Goal: Task Accomplishment & Management: Manage account settings

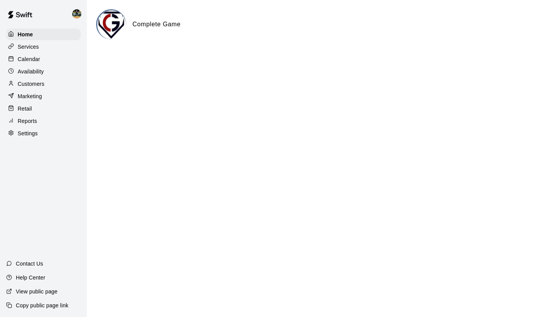
click at [37, 82] on p "Customers" at bounding box center [31, 84] width 27 height 8
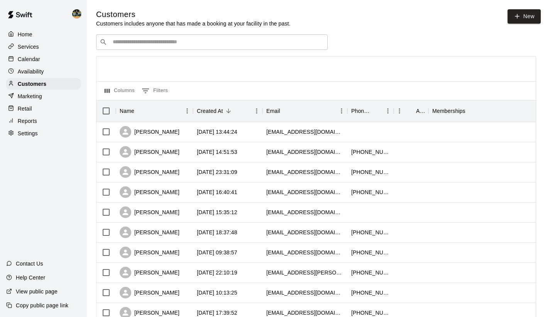
click at [232, 46] on div "​ ​" at bounding box center [212, 41] width 232 height 15
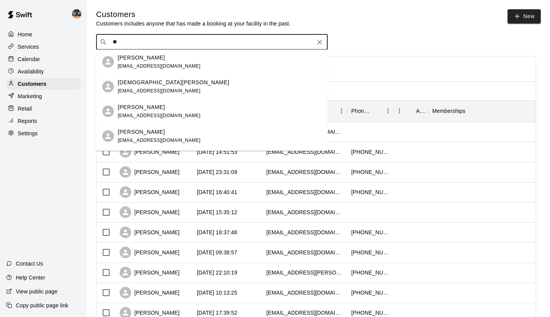
type input "*"
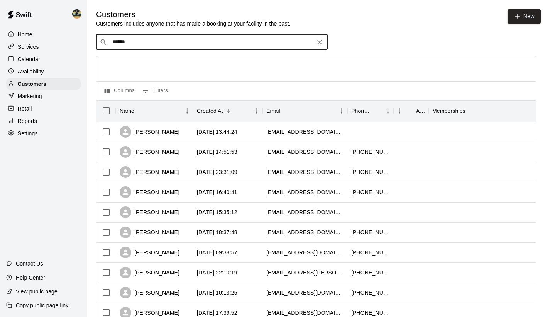
type input "*******"
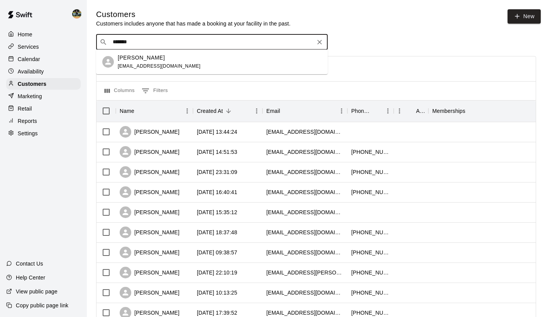
click at [177, 66] on div "[PERSON_NAME] [EMAIL_ADDRESS][DOMAIN_NAME]" at bounding box center [220, 62] width 204 height 17
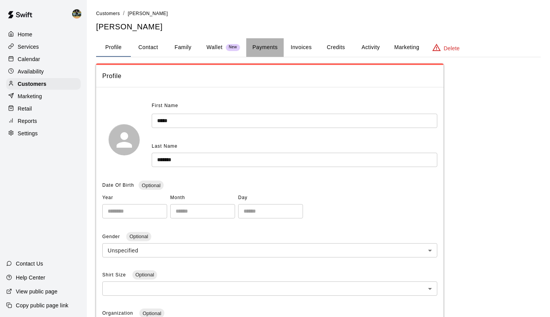
click at [271, 48] on button "Payments" at bounding box center [264, 47] width 37 height 19
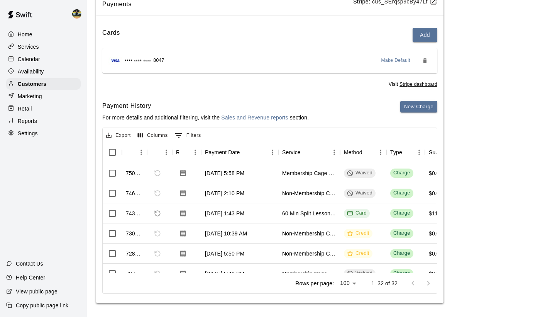
scroll to position [0, 0]
click at [35, 60] on p "Calendar" at bounding box center [29, 59] width 22 height 8
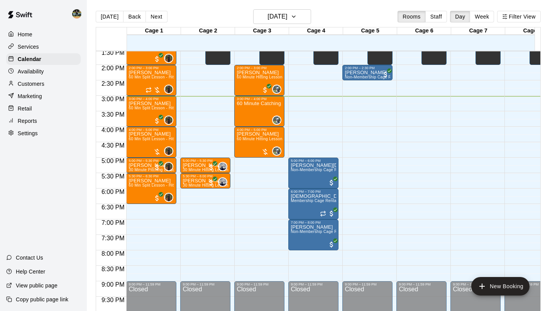
scroll to position [419, 0]
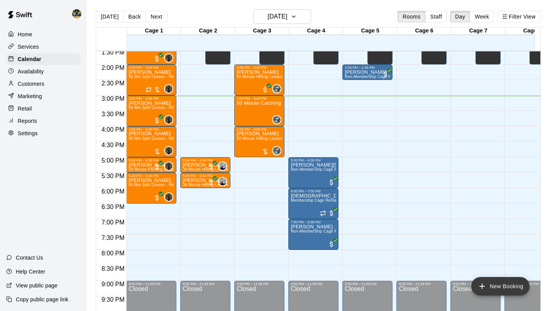
click at [492, 285] on button "New Booking" at bounding box center [501, 286] width 58 height 19
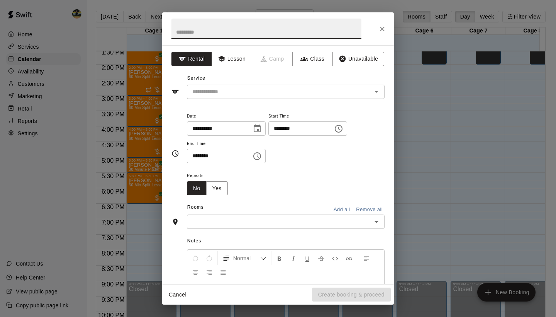
click at [385, 30] on icon "Close" at bounding box center [382, 29] width 8 height 8
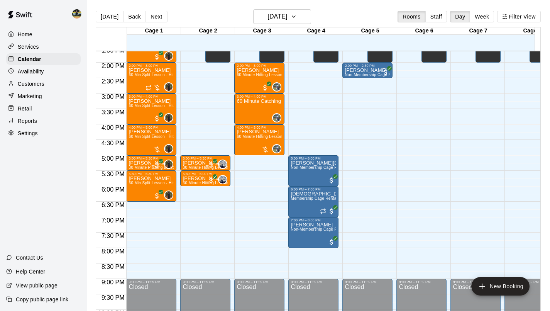
scroll to position [422, 0]
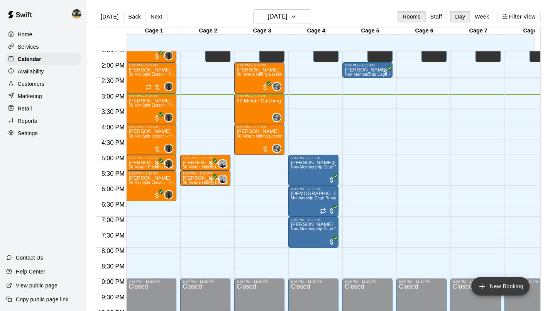
click at [482, 286] on icon "add" at bounding box center [482, 285] width 5 height 5
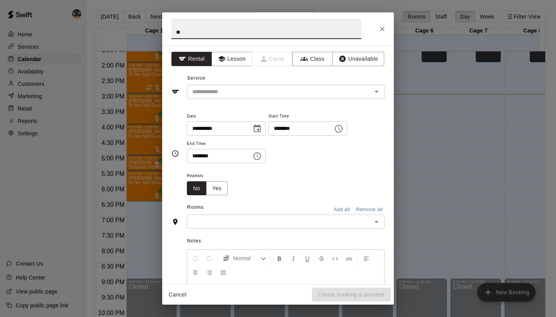
type input "*"
type input "*******"
click at [325, 93] on input "text" at bounding box center [274, 92] width 170 height 10
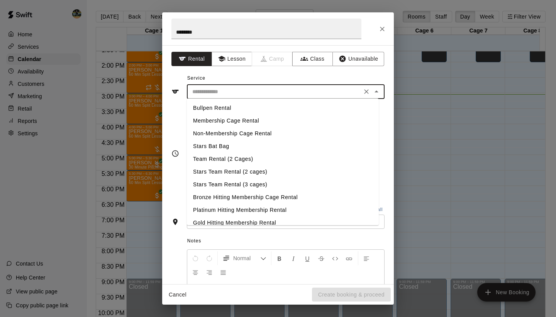
click at [266, 120] on li "Membership Cage Rental" at bounding box center [283, 120] width 192 height 13
type input "**********"
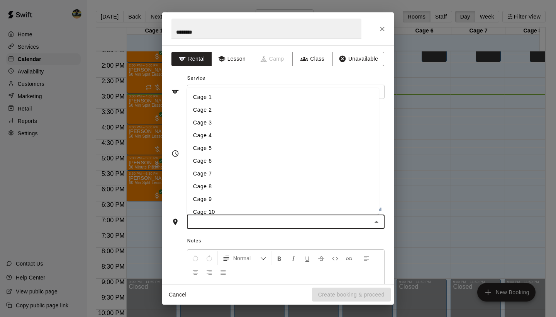
click at [238, 219] on input "text" at bounding box center [279, 222] width 180 height 10
click at [251, 147] on li "Cage 5" at bounding box center [283, 148] width 192 height 13
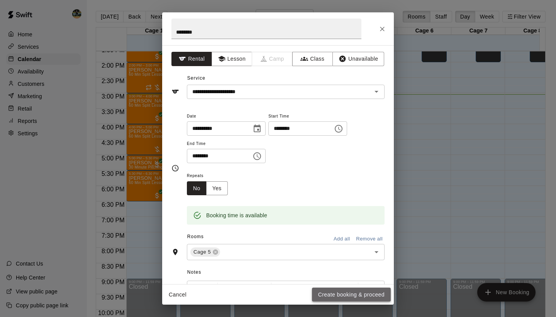
click at [360, 295] on button "Create booking & proceed" at bounding box center [351, 294] width 79 height 14
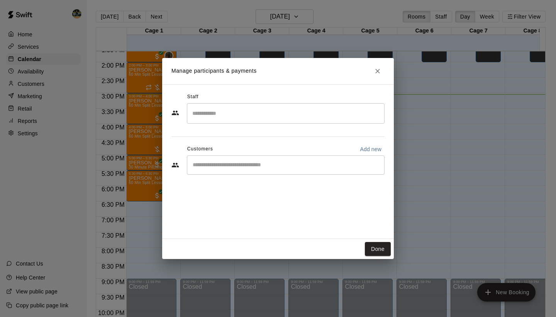
click at [293, 160] on div "​" at bounding box center [286, 164] width 198 height 19
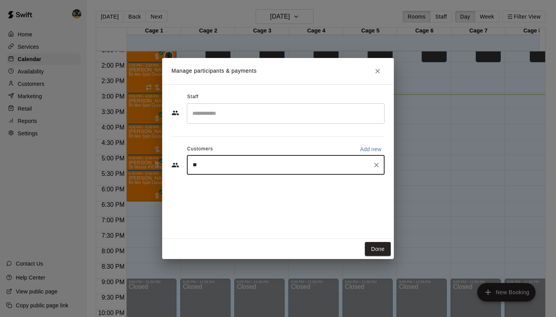
type input "***"
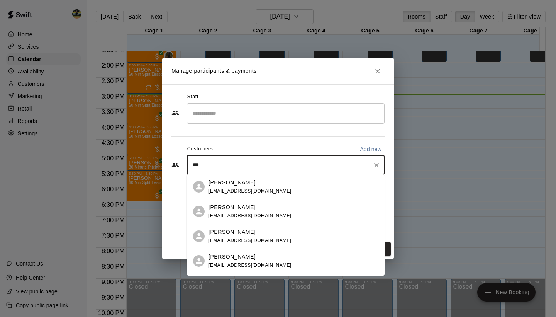
click at [242, 236] on div "[PERSON_NAME] [EMAIL_ADDRESS][DOMAIN_NAME]" at bounding box center [250, 236] width 83 height 17
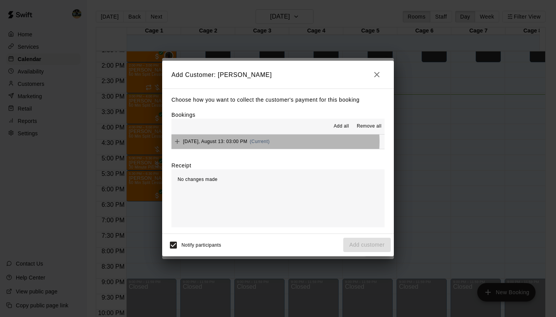
click at [270, 141] on span "(Current)" at bounding box center [260, 141] width 20 height 5
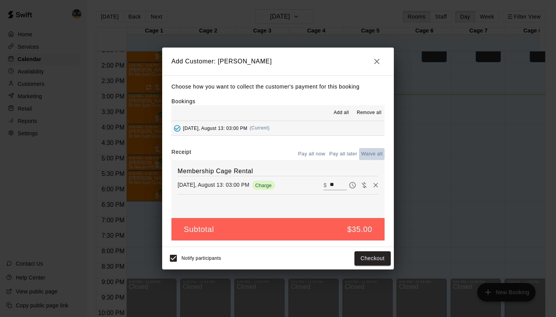
click at [368, 155] on button "Waive all" at bounding box center [371, 154] width 25 height 12
type input "*"
click at [369, 256] on button "Add customer" at bounding box center [367, 258] width 48 height 14
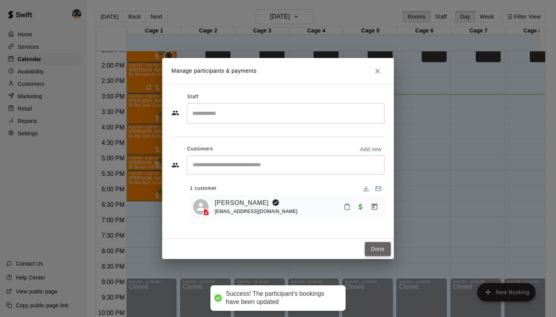
click at [380, 245] on button "Done" at bounding box center [378, 249] width 26 height 14
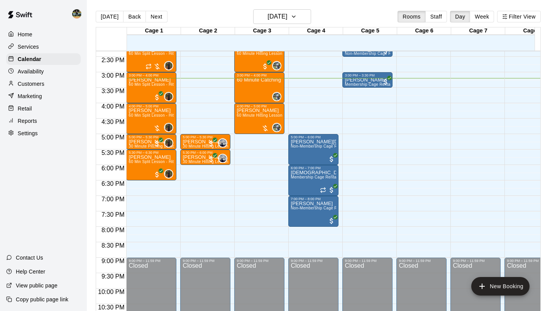
scroll to position [443, 0]
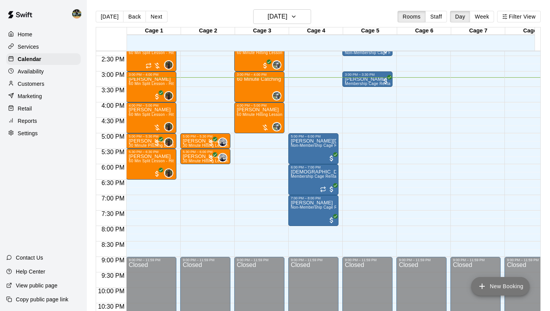
click at [492, 290] on button "New Booking" at bounding box center [501, 286] width 58 height 19
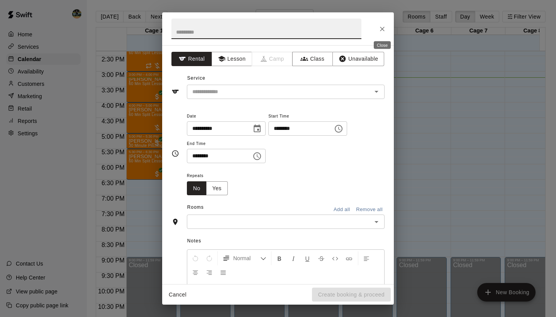
click at [382, 29] on icon "Close" at bounding box center [382, 29] width 5 height 5
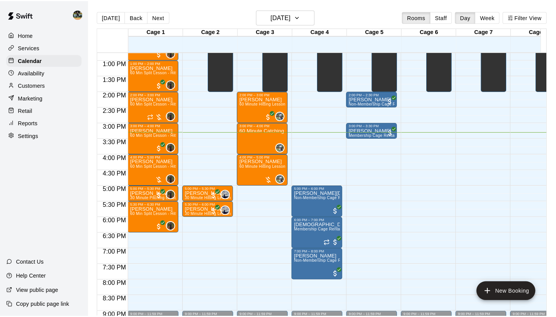
scroll to position [395, 0]
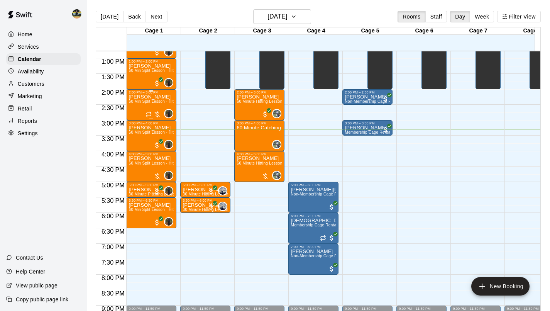
click at [160, 116] on div at bounding box center [153, 114] width 15 height 8
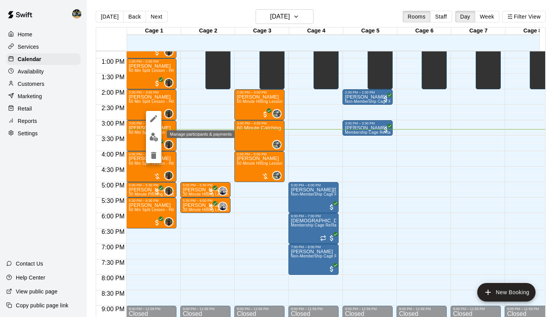
click at [149, 138] on button "edit" at bounding box center [153, 136] width 15 height 15
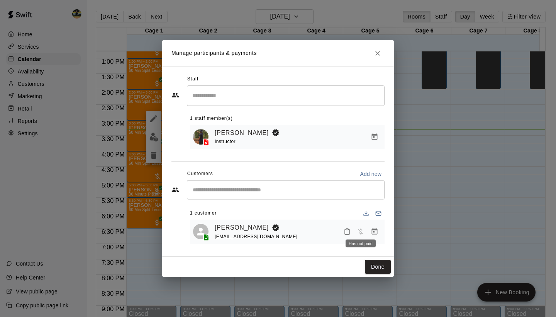
click at [371, 234] on div "Has not paid" at bounding box center [361, 241] width 32 height 14
click at [375, 233] on icon "Manage bookings & payment" at bounding box center [375, 231] width 8 height 8
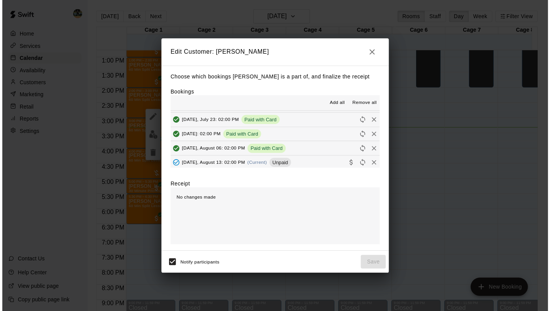
scroll to position [27, 0]
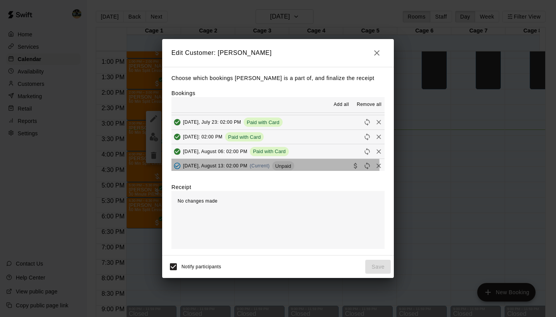
click at [268, 163] on span "(Current)" at bounding box center [260, 165] width 20 height 5
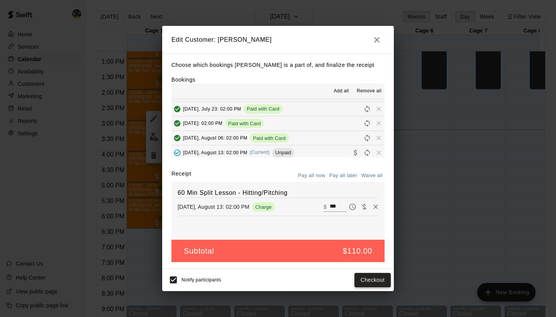
click at [373, 280] on button "Checkout" at bounding box center [373, 280] width 36 height 14
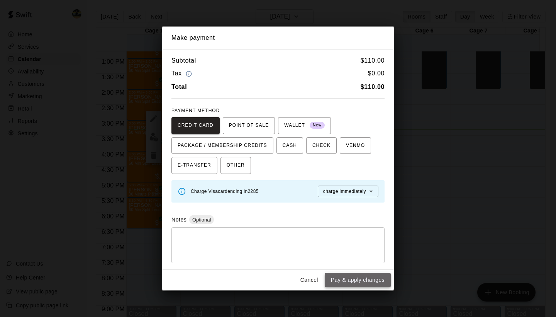
click at [354, 282] on button "Pay & apply changes" at bounding box center [358, 280] width 66 height 14
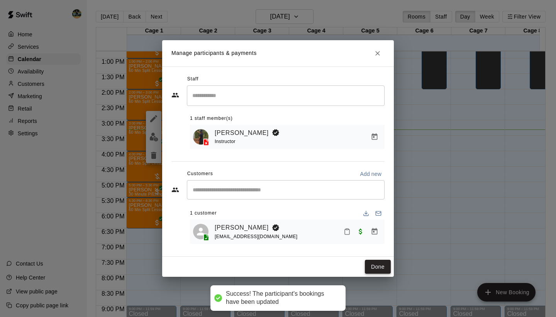
click at [374, 266] on button "Done" at bounding box center [378, 267] width 26 height 14
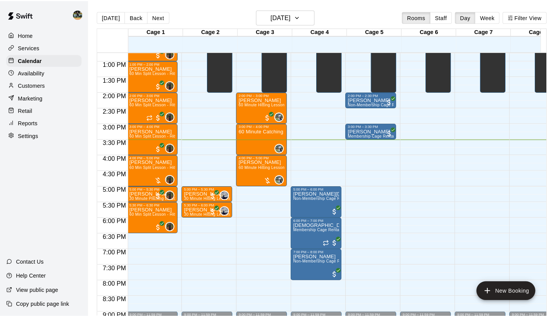
scroll to position [0, 1]
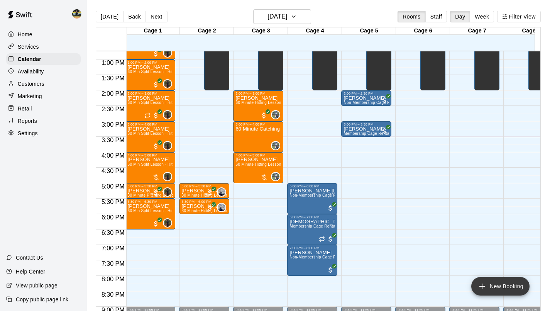
click at [492, 284] on button "New Booking" at bounding box center [501, 286] width 58 height 19
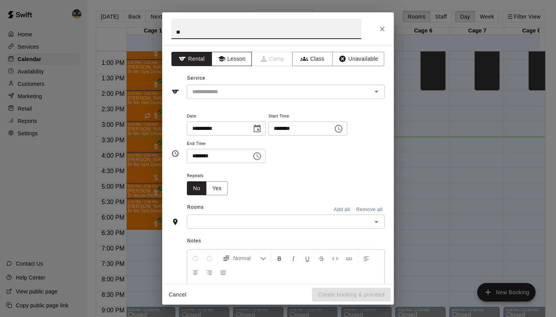
type input "*"
type input "**********"
click at [197, 156] on input "********" at bounding box center [216, 156] width 59 height 14
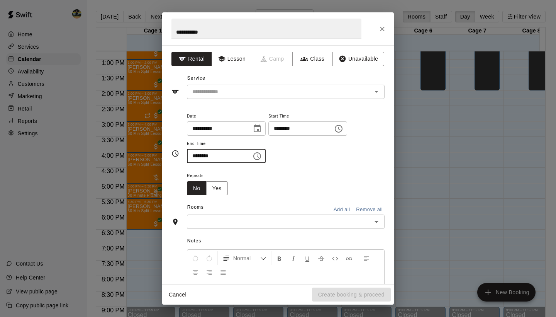
type input "********"
click at [243, 158] on input "********" at bounding box center [216, 156] width 59 height 14
click at [247, 231] on div "Notes Normal Add notes..." at bounding box center [277, 288] width 213 height 119
click at [248, 222] on input "text" at bounding box center [279, 222] width 180 height 10
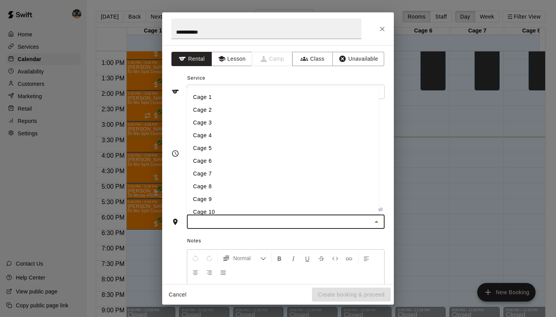
click at [243, 158] on li "Cage 6" at bounding box center [283, 160] width 192 height 13
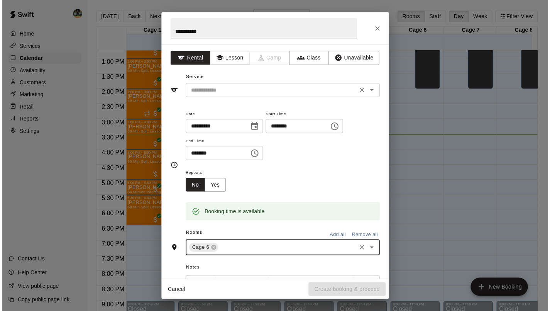
scroll to position [0, 0]
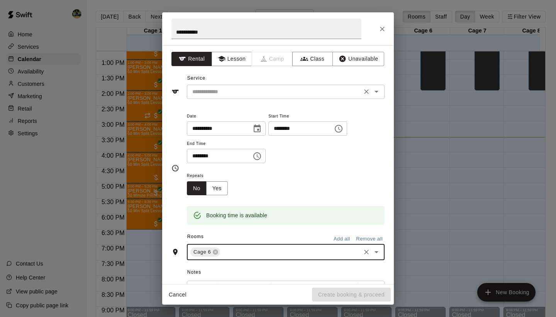
click at [288, 85] on div "​" at bounding box center [286, 92] width 198 height 14
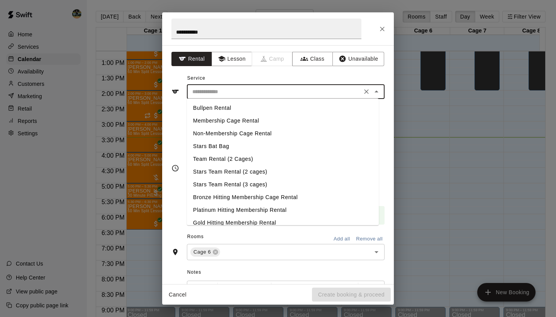
click at [275, 119] on li "Membership Cage Rental" at bounding box center [283, 120] width 192 height 13
type input "**********"
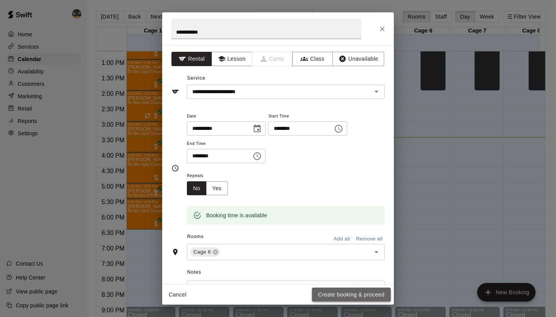
click at [320, 294] on button "Create booking & proceed" at bounding box center [351, 294] width 79 height 14
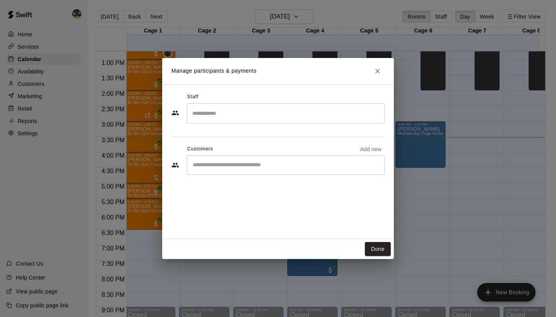
click at [239, 167] on input "Start typing to search customers..." at bounding box center [285, 165] width 191 height 8
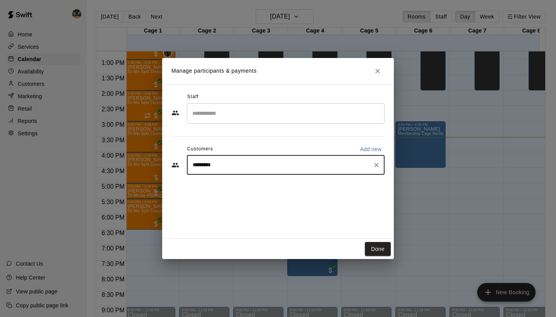
type input "**********"
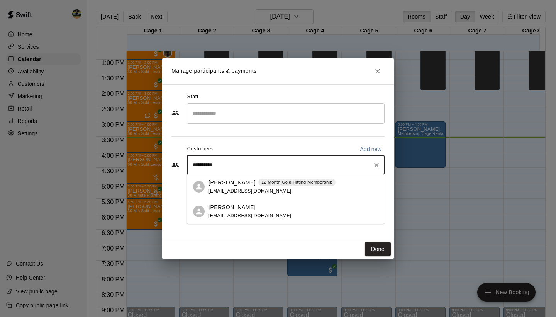
click at [251, 187] on div "[PERSON_NAME] 12 Month Gold Hitting Membership [EMAIL_ADDRESS][DOMAIN_NAME]" at bounding box center [272, 186] width 127 height 17
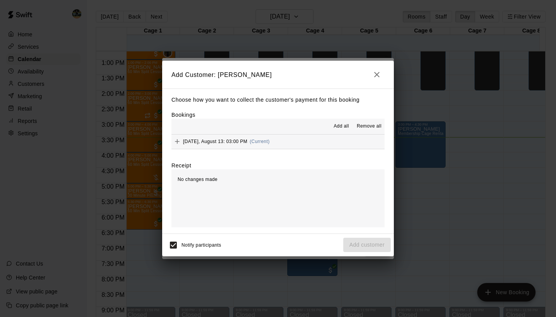
click at [270, 141] on span "(Current)" at bounding box center [260, 141] width 20 height 5
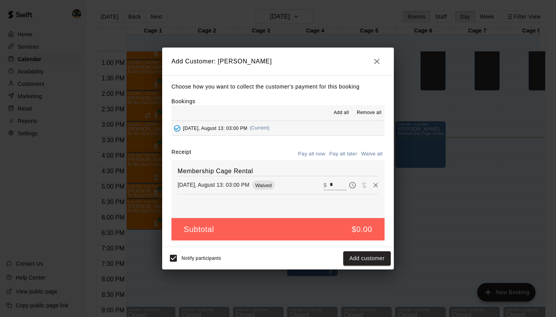
click at [369, 155] on button "Waive all" at bounding box center [371, 154] width 25 height 12
click at [377, 260] on button "Add customer" at bounding box center [367, 258] width 48 height 14
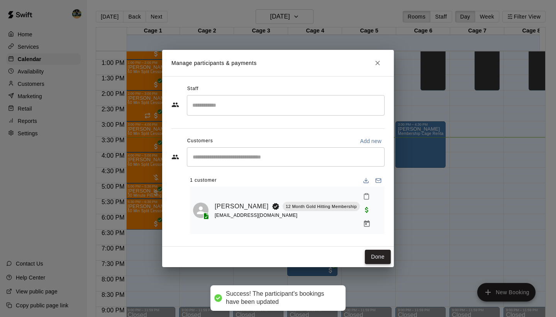
click at [378, 249] on button "Done" at bounding box center [378, 256] width 26 height 14
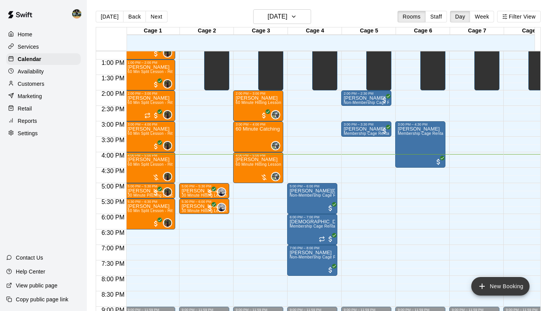
click at [487, 288] on button "New Booking" at bounding box center [501, 286] width 58 height 19
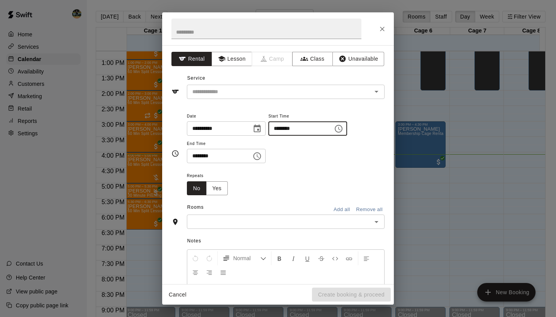
click at [283, 129] on input "********" at bounding box center [297, 128] width 59 height 14
type input "********"
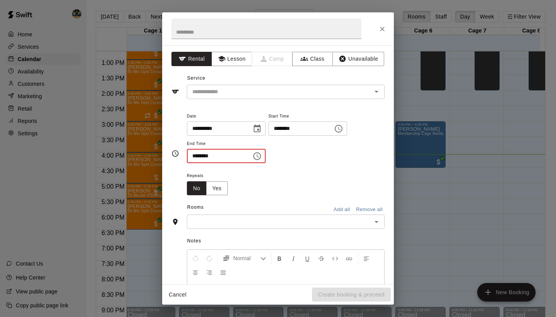
click at [197, 156] on input "********" at bounding box center [216, 156] width 59 height 14
type input "********"
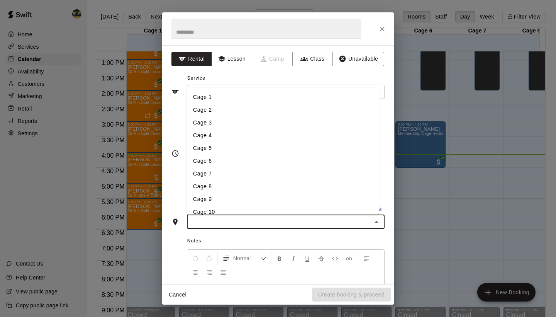
click at [246, 220] on input "text" at bounding box center [279, 222] width 180 height 10
click at [231, 163] on li "Cage 6" at bounding box center [283, 160] width 192 height 13
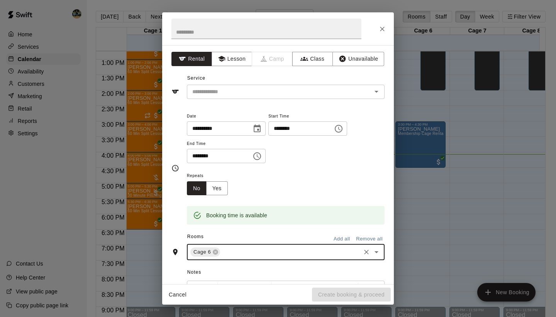
click at [339, 237] on button "Add all" at bounding box center [341, 239] width 25 height 12
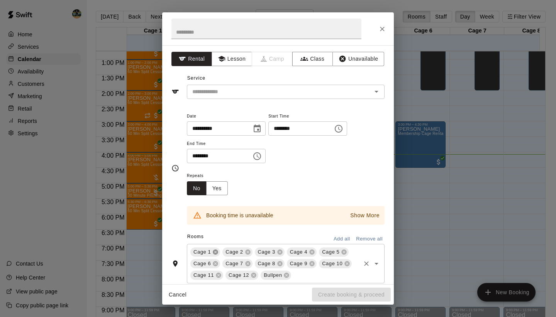
click at [215, 252] on icon at bounding box center [215, 251] width 5 height 5
click at [216, 251] on icon at bounding box center [215, 251] width 5 height 5
click at [217, 251] on icon at bounding box center [215, 251] width 5 height 5
click at [216, 247] on div "Cage 4" at bounding box center [205, 251] width 30 height 9
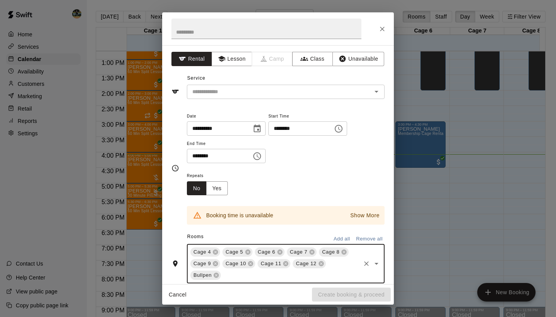
click at [358, 238] on button "Remove all" at bounding box center [369, 239] width 31 height 12
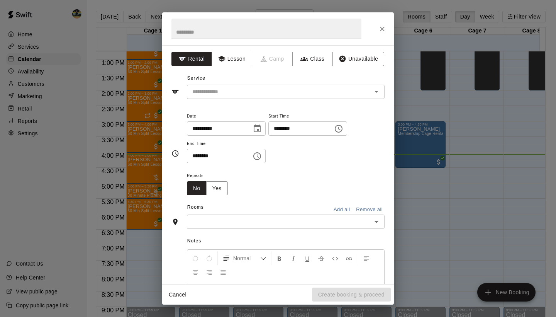
click at [343, 221] on input "text" at bounding box center [279, 222] width 180 height 10
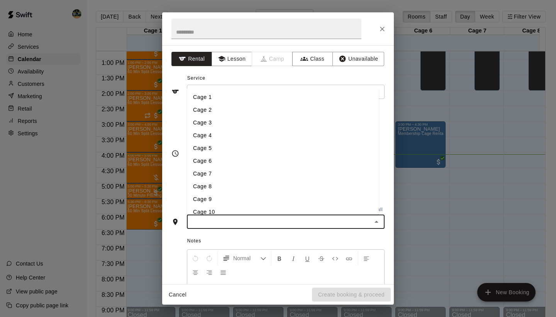
click at [214, 176] on li "Cage 7" at bounding box center [283, 173] width 192 height 13
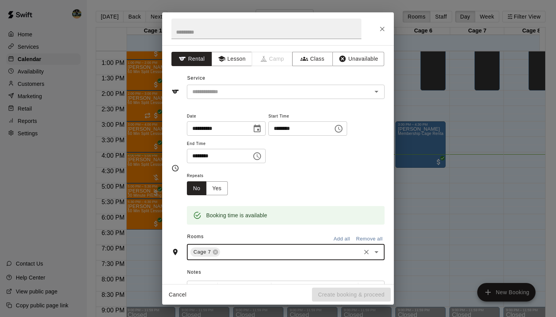
click at [239, 102] on div "**********" at bounding box center [278, 164] width 232 height 239
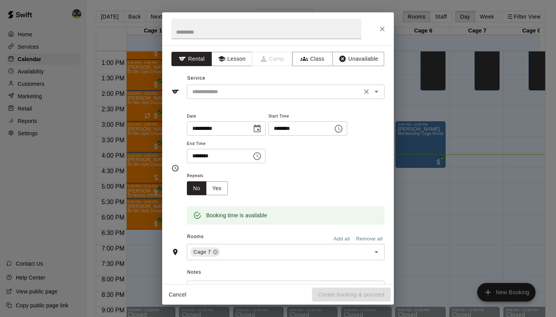
click at [251, 95] on input "text" at bounding box center [274, 92] width 170 height 10
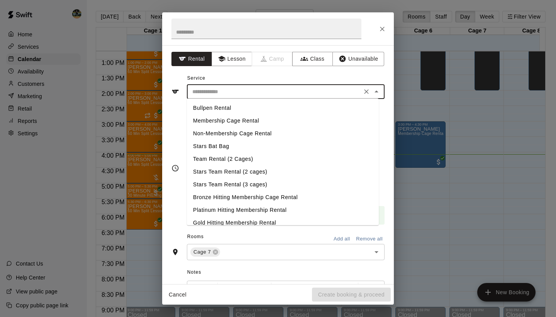
click at [230, 161] on li "Team Rental (2 Cages)" at bounding box center [283, 159] width 192 height 13
type input "**********"
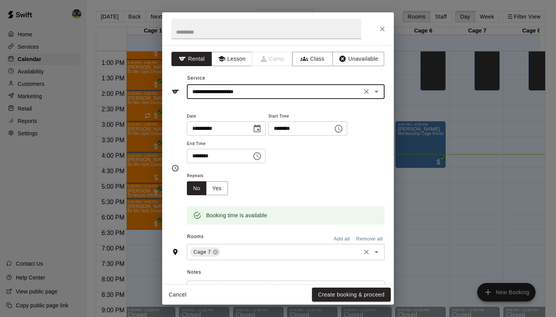
click at [243, 250] on input "text" at bounding box center [290, 252] width 138 height 10
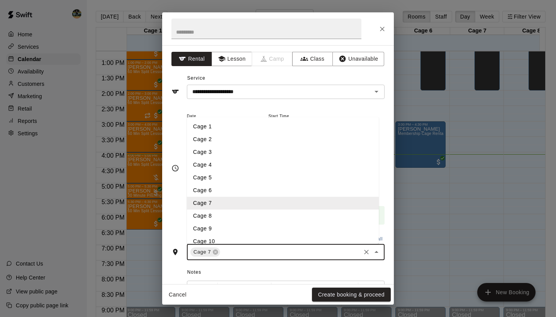
click at [229, 190] on li "Cage 6" at bounding box center [283, 190] width 192 height 13
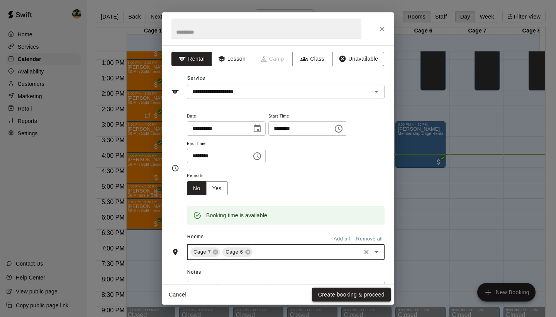
click at [338, 298] on button "Create booking & proceed" at bounding box center [351, 294] width 79 height 14
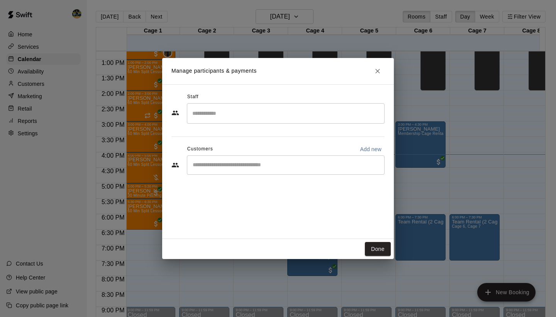
click at [262, 161] on input "Start typing to search customers..." at bounding box center [285, 165] width 191 height 8
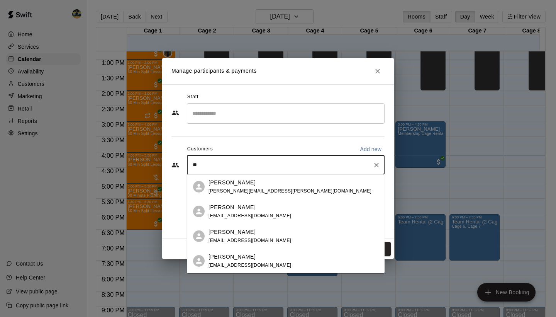
type input "*"
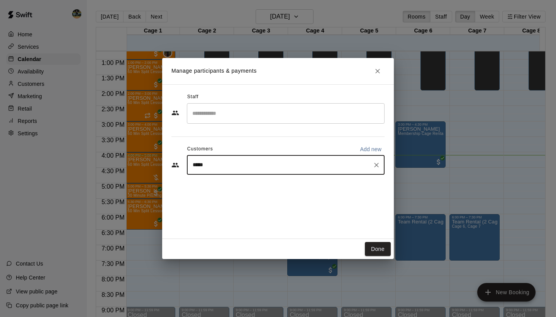
type input "******"
drag, startPoint x: 216, startPoint y: 166, endPoint x: 190, endPoint y: 166, distance: 25.9
click at [190, 166] on input "******" at bounding box center [279, 165] width 179 height 8
click at [297, 177] on div "Staff ​ Customers Add new ​" at bounding box center [277, 137] width 213 height 92
click at [308, 168] on input "Start typing to search customers..." at bounding box center [285, 165] width 191 height 8
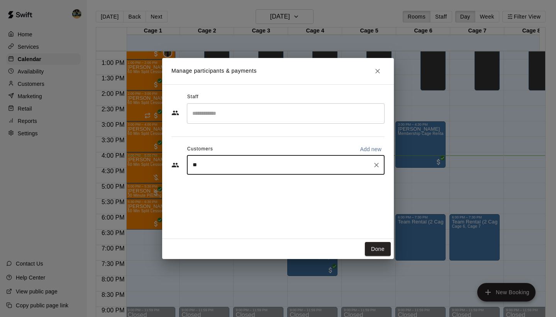
type input "*"
type input "******"
click at [304, 196] on div "[PERSON_NAME] [EMAIL_ADDRESS][DOMAIN_NAME]" at bounding box center [286, 186] width 198 height 25
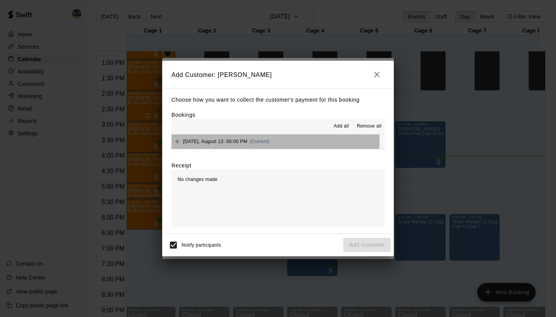
click at [270, 141] on span "(Current)" at bounding box center [260, 141] width 20 height 5
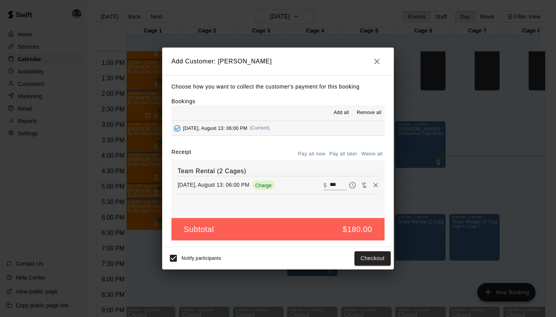
click at [335, 153] on button "Pay all later" at bounding box center [344, 154] width 32 height 12
click at [360, 260] on button "Add customer" at bounding box center [367, 258] width 48 height 14
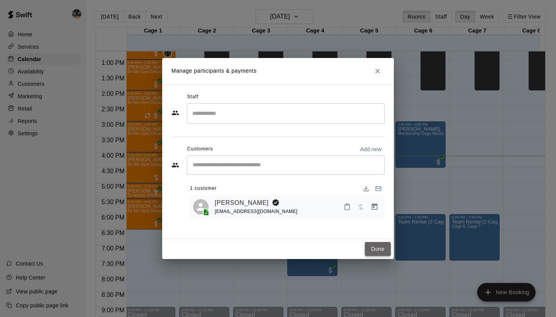
click at [381, 247] on button "Done" at bounding box center [378, 249] width 26 height 14
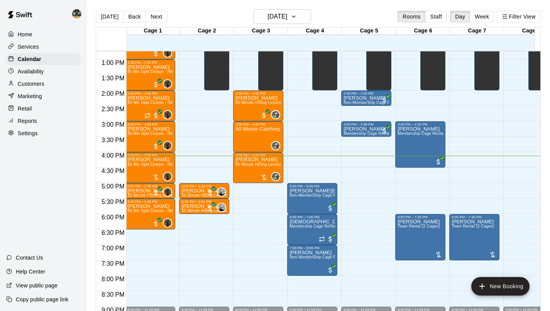
click at [418, 204] on div "12:00 AM – 10:00 AM Closed 3:00 PM – 4:30 PM [PERSON_NAME] Membership Cage Rent…" at bounding box center [420, 29] width 50 height 742
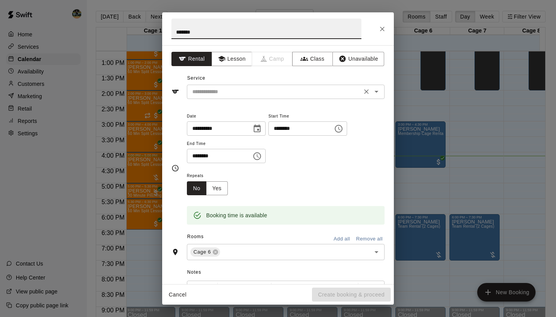
type input "******"
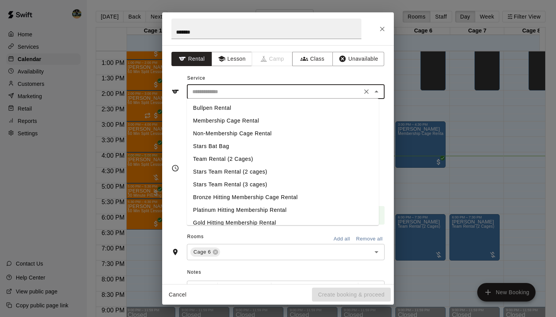
click at [218, 94] on input "text" at bounding box center [274, 92] width 170 height 10
click at [239, 121] on li "Membership Cage Rental" at bounding box center [283, 120] width 192 height 13
type input "**********"
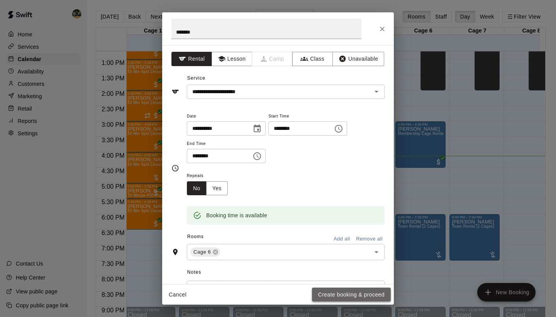
click at [333, 294] on button "Create booking & proceed" at bounding box center [351, 294] width 79 height 14
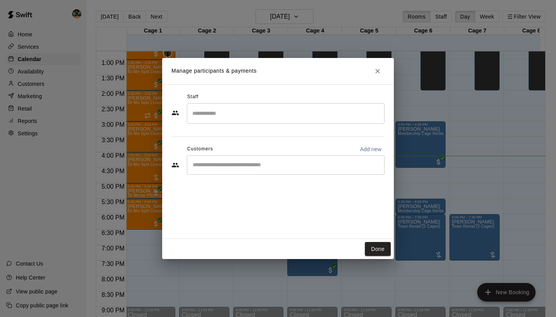
click at [297, 169] on div "​" at bounding box center [286, 164] width 198 height 19
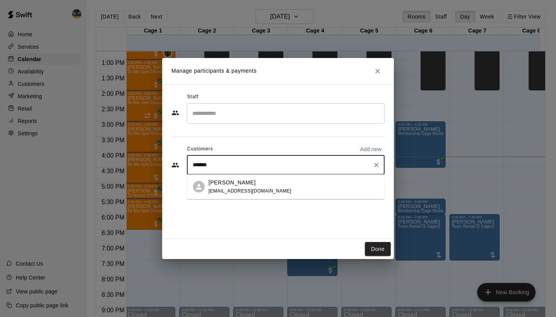
type input "********"
click at [253, 186] on div "[PERSON_NAME]" at bounding box center [250, 182] width 83 height 8
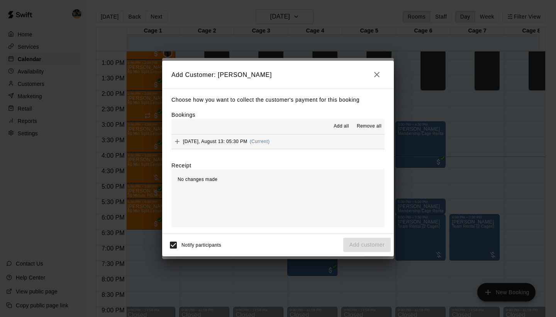
click at [267, 140] on span "(Current)" at bounding box center [260, 141] width 20 height 5
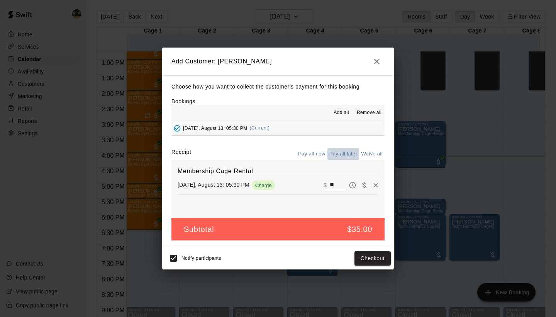
click at [343, 152] on button "Pay all later" at bounding box center [344, 154] width 32 height 12
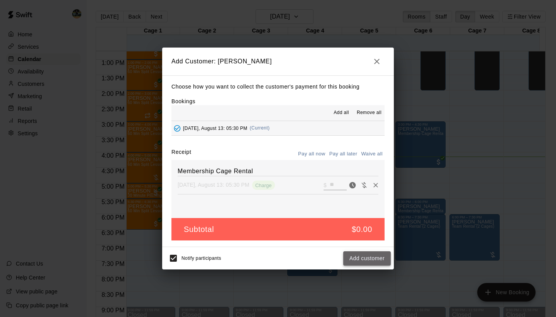
click at [373, 258] on button "Add customer" at bounding box center [367, 258] width 48 height 14
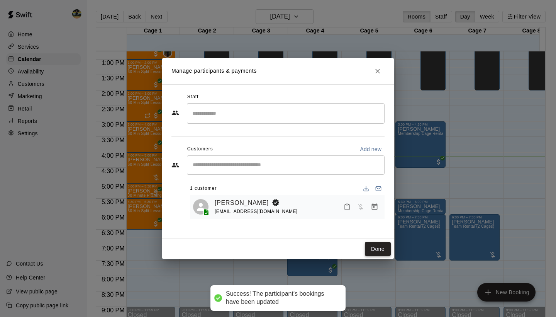
click at [381, 250] on button "Done" at bounding box center [378, 249] width 26 height 14
